Goal: Complete application form: Complete application form

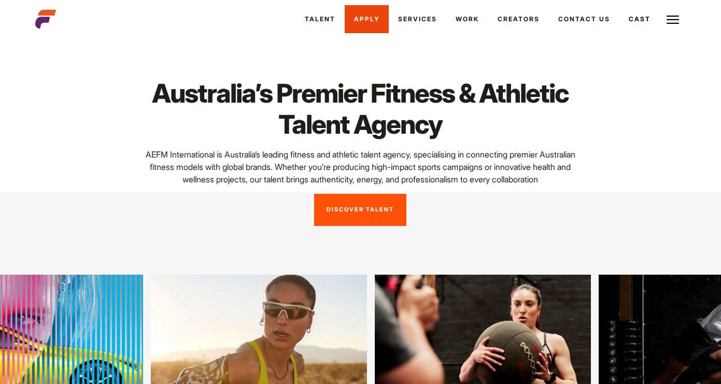
click at [360, 23] on link "Apply" at bounding box center [367, 19] width 44 height 28
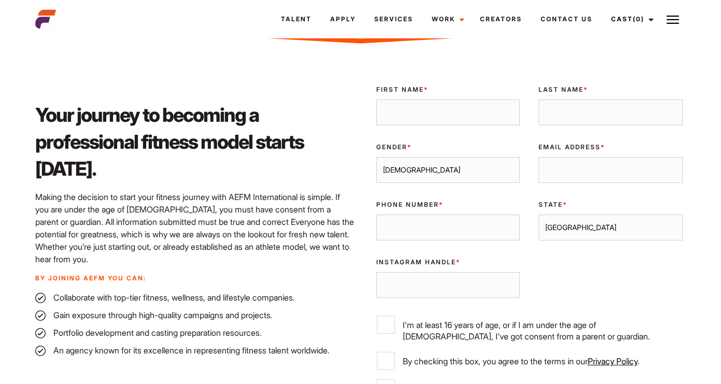
scroll to position [246, 0]
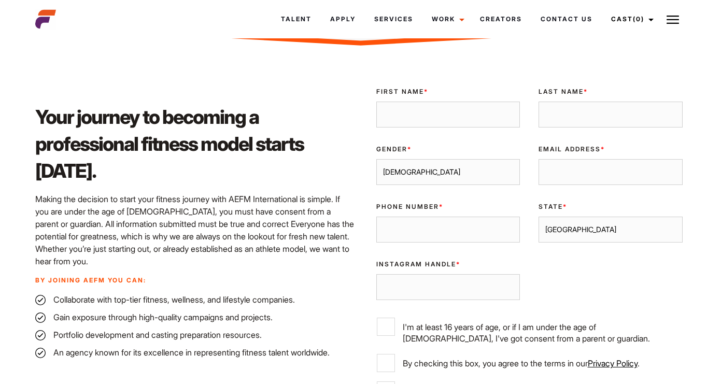
click at [427, 114] on input "First Name *" at bounding box center [448, 115] width 144 height 26
type input "Shaytesse"
click at [629, 110] on input "Last Name *" at bounding box center [611, 115] width 144 height 26
type input "Raines"
click at [422, 170] on select "Male Female" at bounding box center [448, 172] width 144 height 26
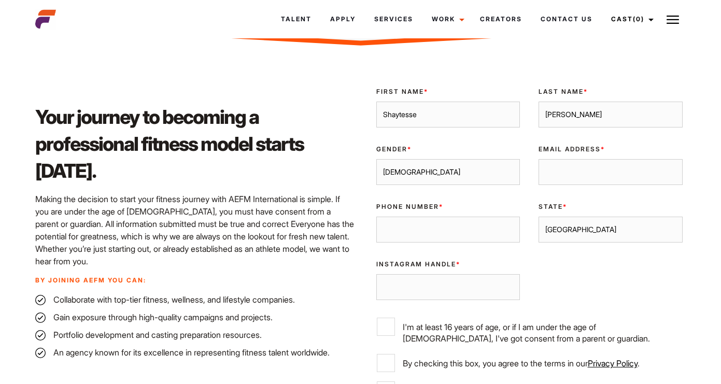
select select "female"
click at [618, 168] on input "Email Address *" at bounding box center [611, 172] width 144 height 26
type input "[EMAIL_ADDRESS][PERSON_NAME][DOMAIN_NAME]"
click at [464, 231] on input "Phone Number *" at bounding box center [448, 230] width 144 height 26
type input "0405981717"
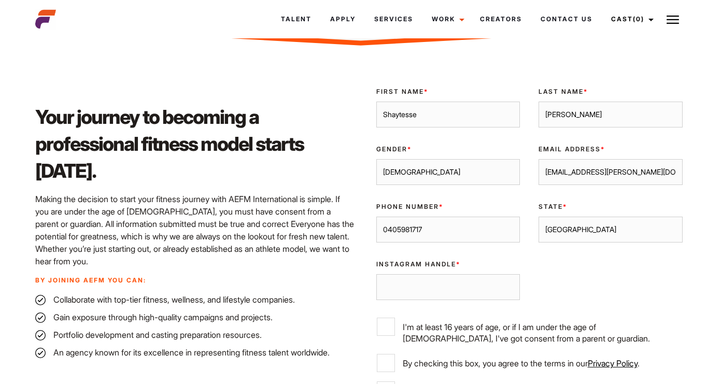
click at [580, 229] on select "Sydney Melbourne Brisbane Gold Coast Adelaide Perth Darwin Queensland Tasmania …" at bounding box center [611, 230] width 144 height 26
select select "[GEOGRAPHIC_DATA]"
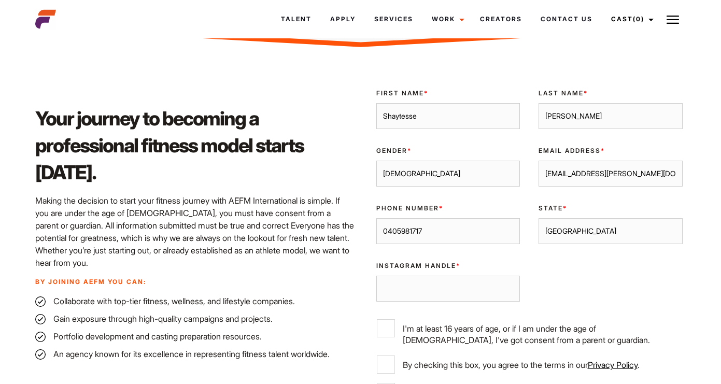
scroll to position [0, 0]
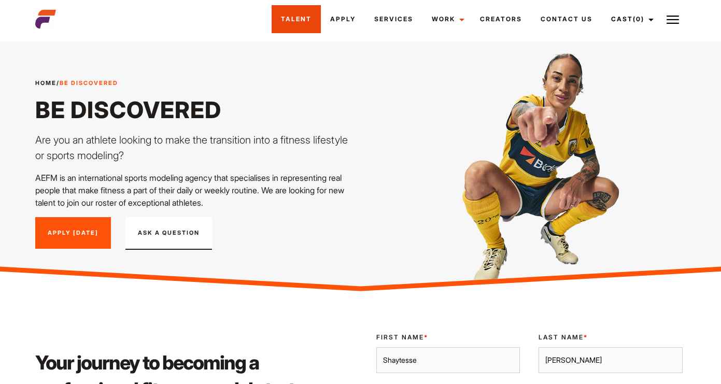
click at [294, 16] on link "Talent" at bounding box center [296, 19] width 49 height 28
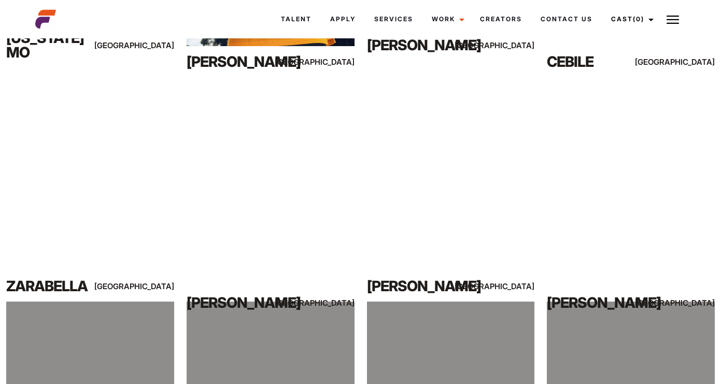
scroll to position [650, 0]
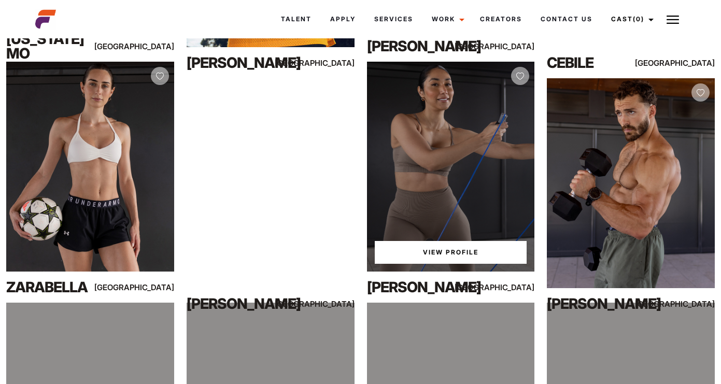
click at [446, 256] on link "View Profile" at bounding box center [451, 252] width 152 height 23
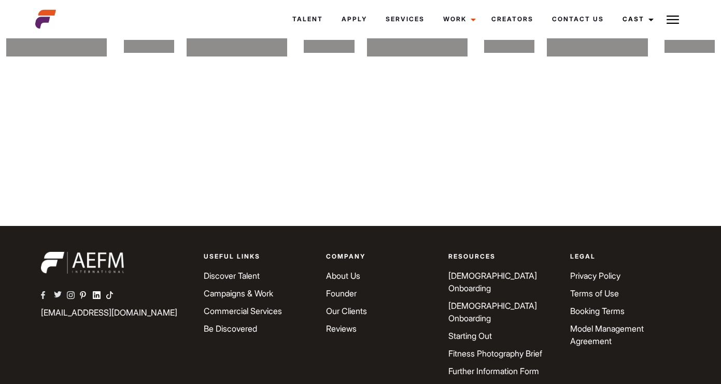
scroll to position [1373, 0]
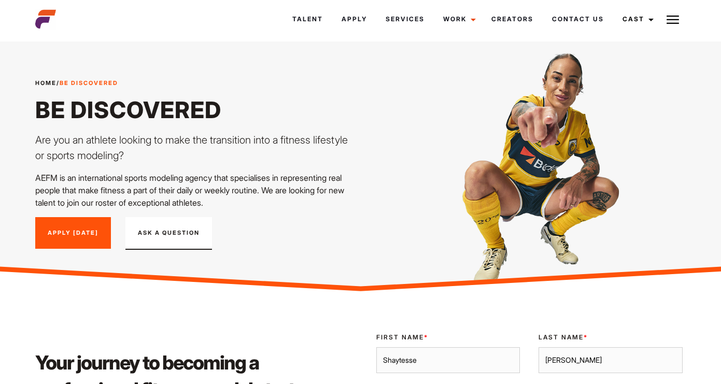
select select "[DEMOGRAPHIC_DATA]"
select select "[GEOGRAPHIC_DATA]"
